Goal: Task Accomplishment & Management: Use online tool/utility

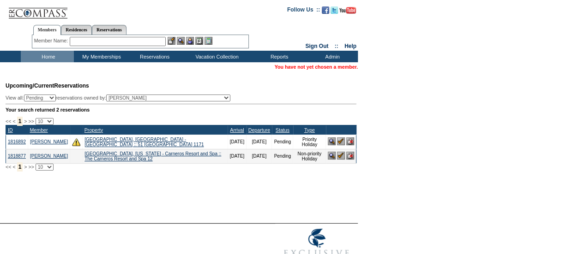
click at [94, 43] on input "text" at bounding box center [118, 41] width 96 height 9
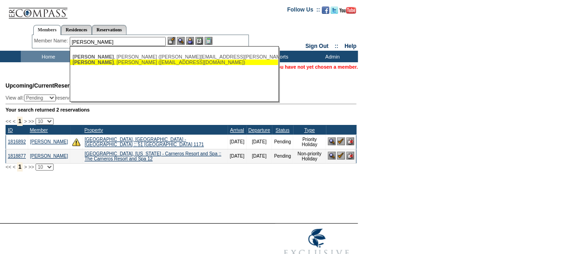
click at [107, 64] on div "Placek , David (dplacek@bdp-holdings.com)" at bounding box center [174, 63] width 203 height 6
type input "Placek, David (dplacek@bdp-holdings.com)"
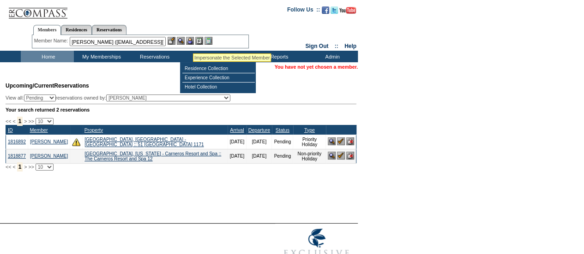
click at [193, 42] on img at bounding box center [190, 41] width 8 height 8
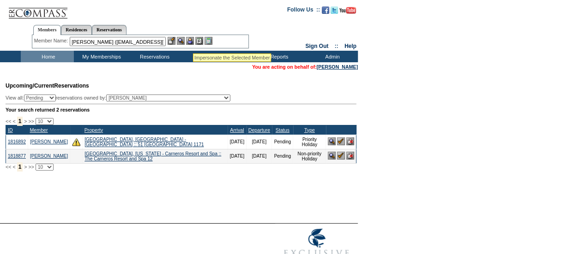
click at [185, 42] on img at bounding box center [181, 41] width 8 height 8
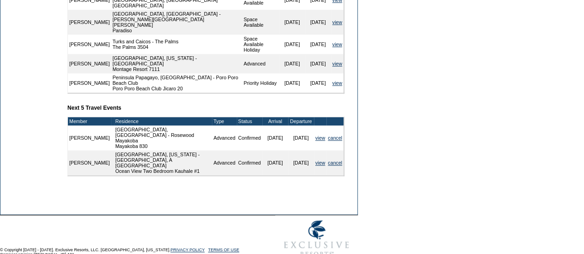
scroll to position [394, 0]
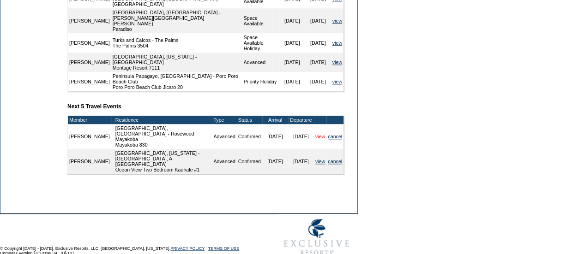
click at [318, 134] on link "view" at bounding box center [320, 137] width 10 height 6
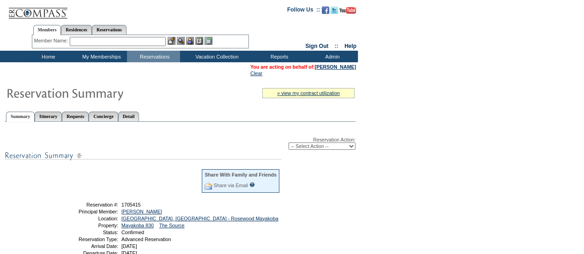
click at [321, 150] on select "-- Select Action -- Modify Reservation Dates Modify Reservation Cost Modify Occ…" at bounding box center [322, 146] width 67 height 7
select select "ChangeDates"
click at [289, 144] on select "-- Select Action -- Modify Reservation Dates Modify Reservation Cost Modify Occ…" at bounding box center [322, 146] width 67 height 7
